Goal: Navigation & Orientation: Find specific page/section

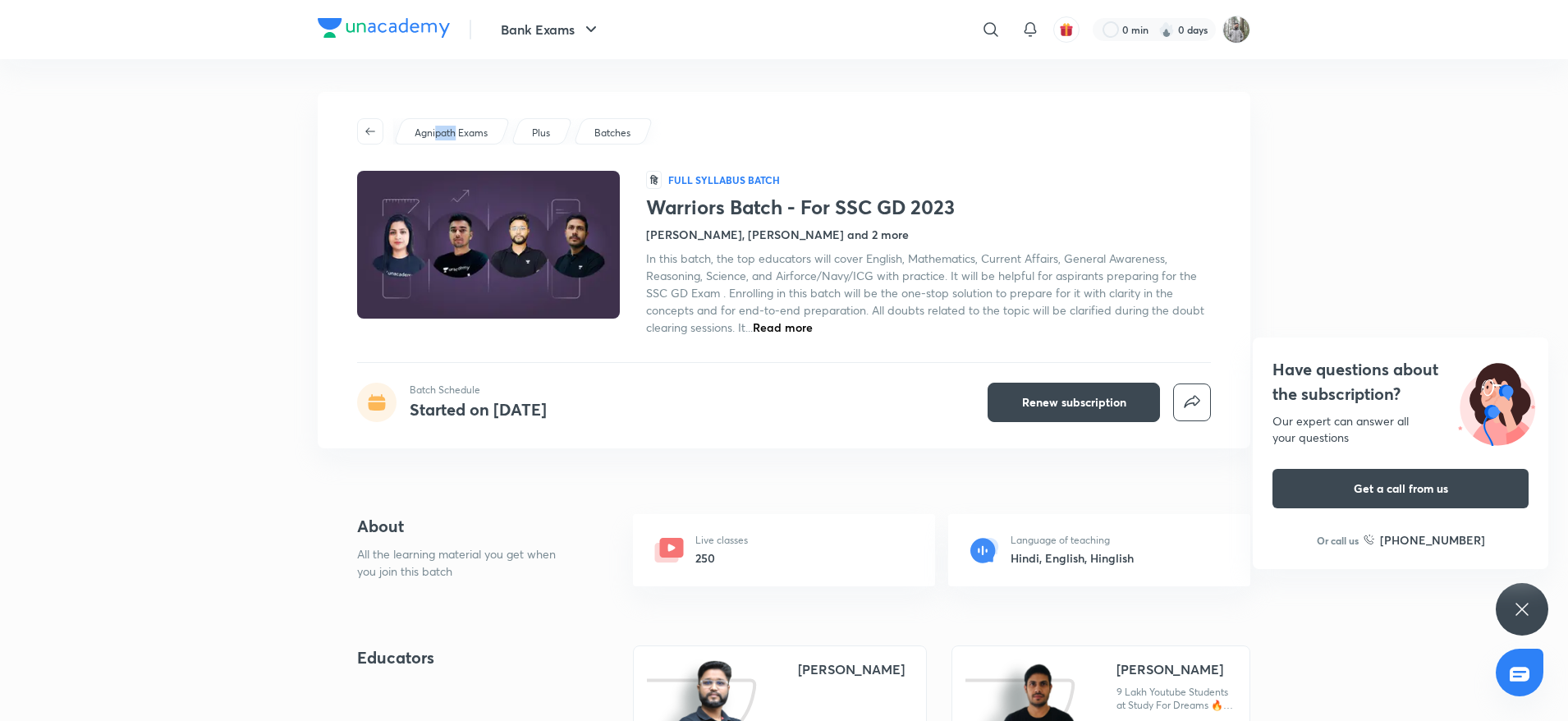
drag, startPoint x: 436, startPoint y: 112, endPoint x: 455, endPoint y: 143, distance: 36.4
click at [455, 143] on div "Agnipath Exams Plus Batches हि Full Syllabus Batch Warriors Batch - For SSC GD …" at bounding box center [784, 269] width 933 height 356
click at [459, 138] on p "Agnipath Exams" at bounding box center [452, 133] width 73 height 15
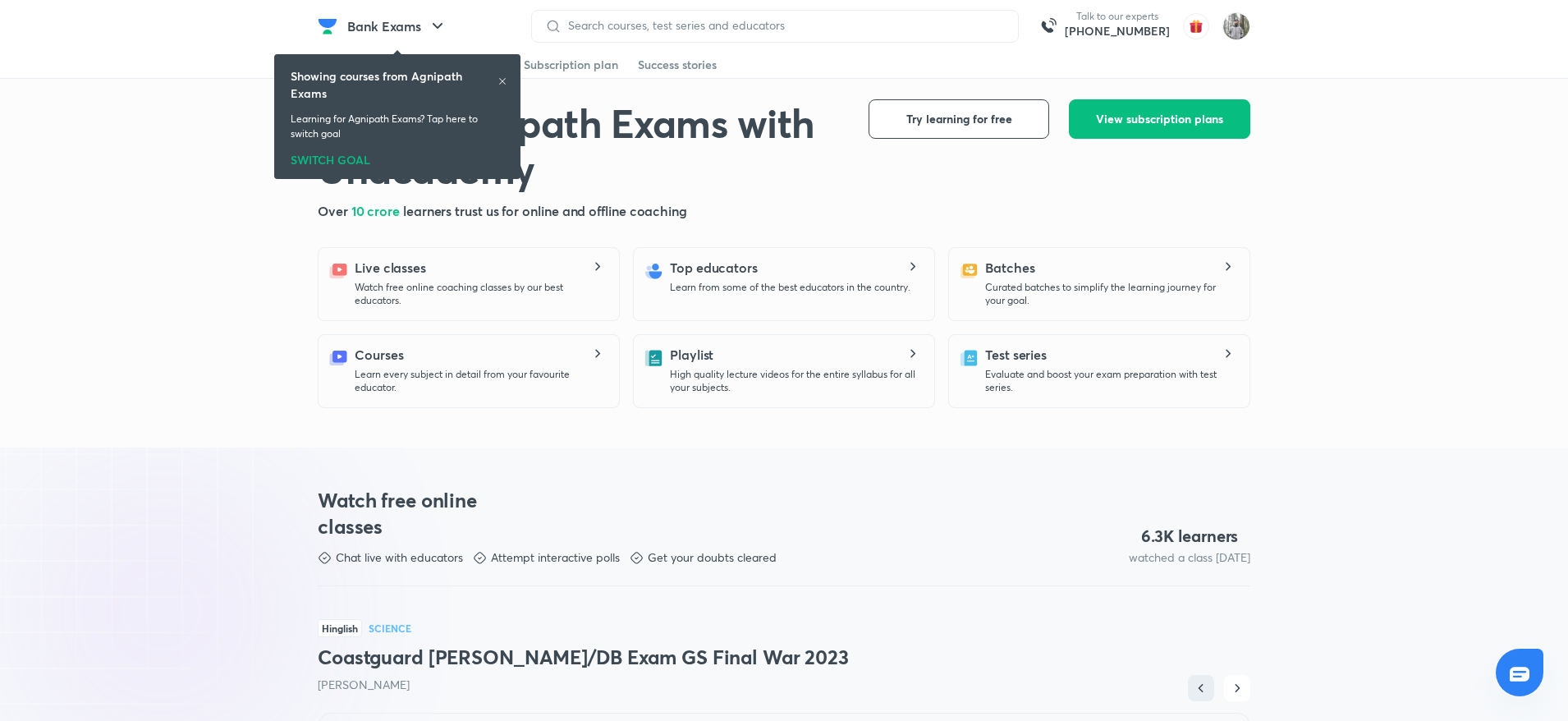
click at [349, 156] on div "SWITCH GOAL" at bounding box center [397, 157] width 213 height 18
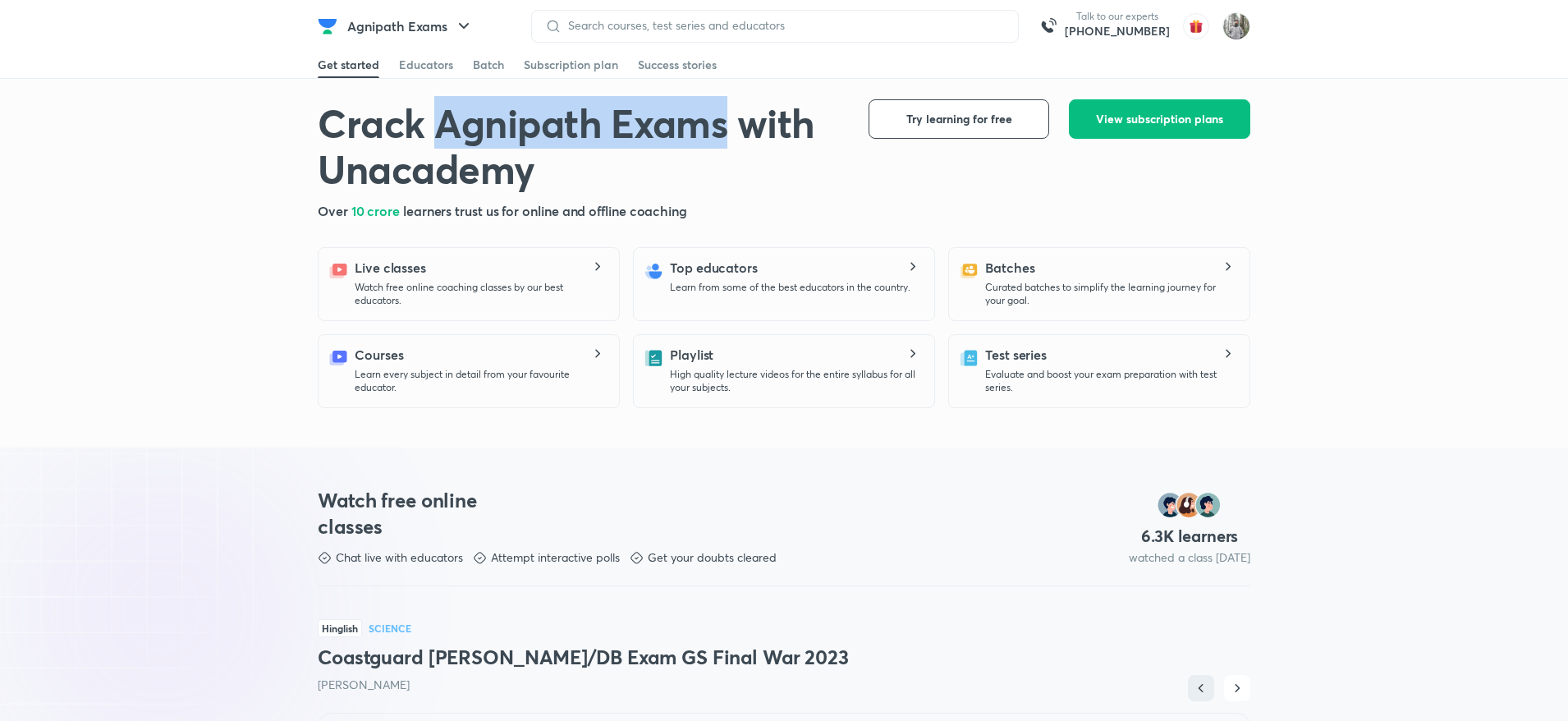
drag, startPoint x: 445, startPoint y: 122, endPoint x: 734, endPoint y: 122, distance: 289.0
click at [734, 122] on h1 "Crack Agnipath Exams with Unacademy" at bounding box center [580, 145] width 525 height 92
copy h1 "Agnipath Exams"
